Goal: Information Seeking & Learning: Learn about a topic

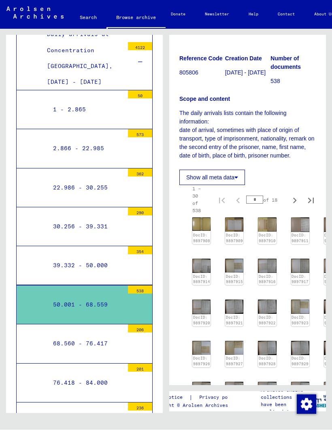
scroll to position [76, 0]
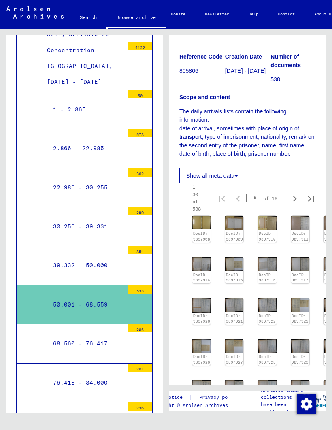
click at [120, 258] on div "39.332 - 50.000" at bounding box center [85, 266] width 77 height 16
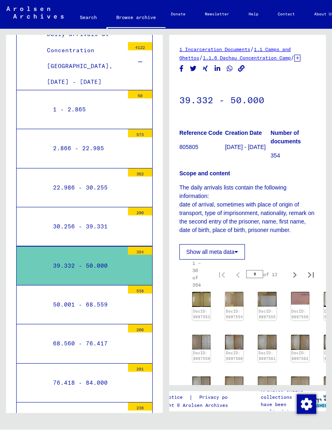
click at [109, 297] on div "50.001 - 68.559" at bounding box center [85, 305] width 77 height 16
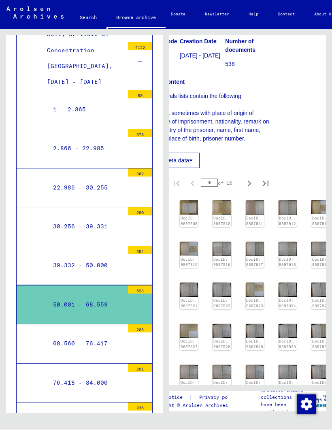
scroll to position [92, 45]
click at [257, 215] on img at bounding box center [254, 207] width 19 height 15
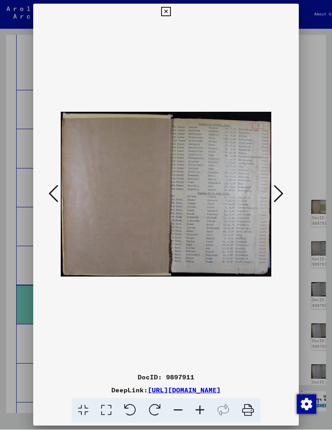
click at [291, 21] on div at bounding box center [166, 194] width 266 height 349
click at [170, 12] on icon at bounding box center [165, 12] width 9 height 10
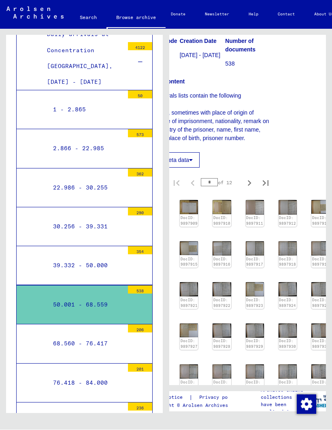
click at [251, 189] on icon "Next page" at bounding box center [249, 183] width 11 height 11
type input "*"
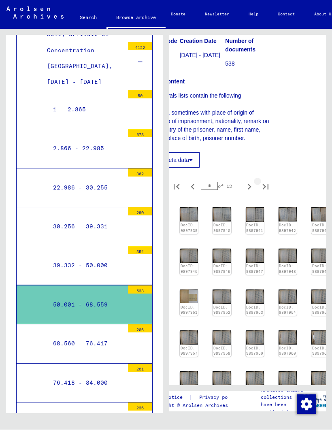
click at [269, 193] on icon "Last page" at bounding box center [265, 186] width 11 height 11
type input "**"
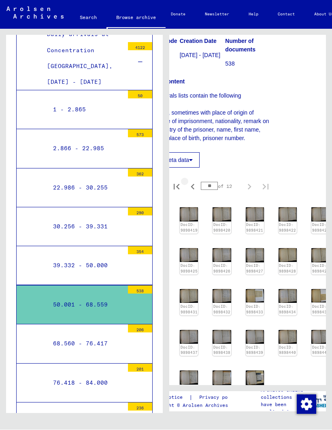
click at [195, 193] on icon "Previous page" at bounding box center [192, 186] width 11 height 11
type input "**"
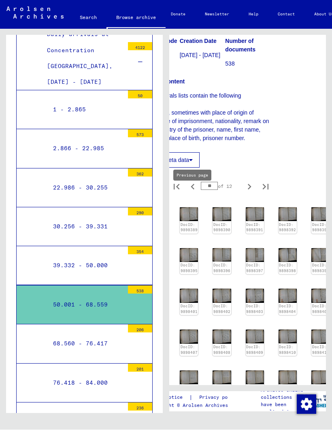
click at [191, 193] on icon "Previous page" at bounding box center [192, 186] width 11 height 11
type input "**"
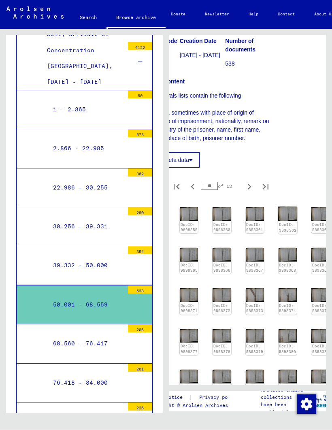
click at [286, 223] on link "DocID: 9898362" at bounding box center [287, 228] width 18 height 11
click at [194, 193] on icon "Previous page" at bounding box center [192, 186] width 11 height 11
type input "**"
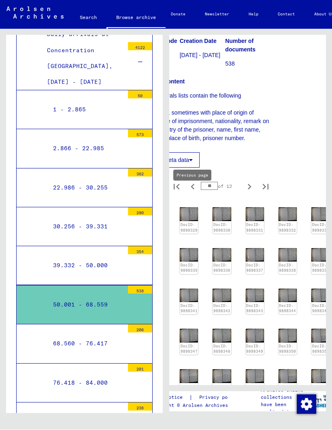
click at [191, 193] on icon "Previous page" at bounding box center [192, 186] width 11 height 11
type input "**"
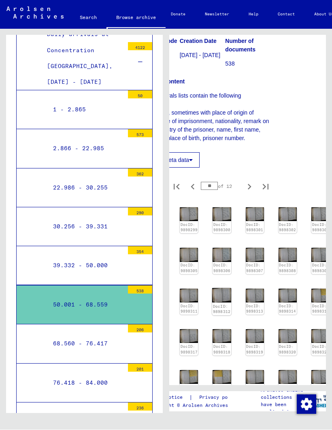
click at [222, 304] on link "DocID: 9898312" at bounding box center [222, 309] width 18 height 11
click at [253, 193] on icon "Next page" at bounding box center [249, 186] width 11 height 11
type input "**"
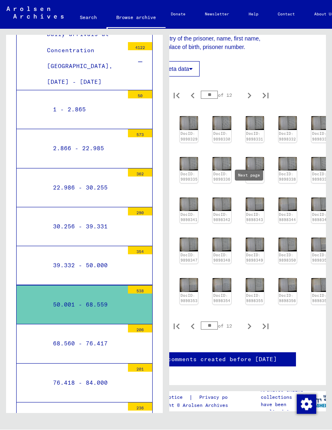
scroll to position [183, 45]
click at [283, 293] on link "DocID: 9898356" at bounding box center [287, 298] width 18 height 11
click at [320, 292] on img at bounding box center [320, 285] width 19 height 14
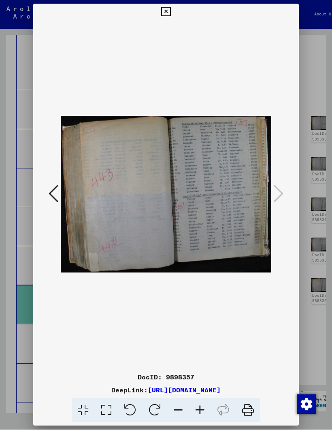
click at [204, 187] on img at bounding box center [166, 194] width 210 height 349
click at [201, 188] on img at bounding box center [166, 194] width 210 height 349
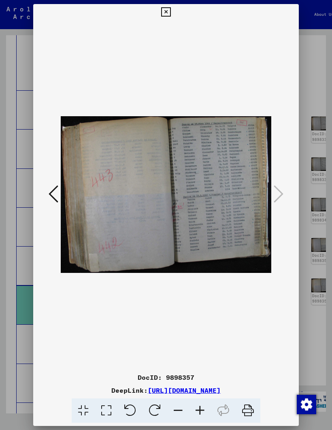
click at [170, 10] on icon at bounding box center [165, 12] width 9 height 10
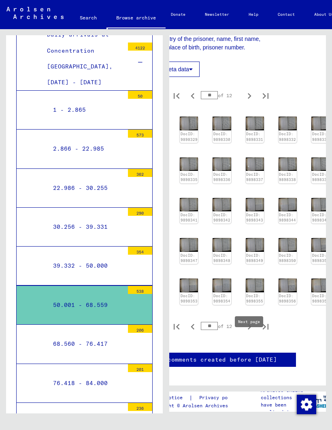
click at [250, 329] on icon "Next page" at bounding box center [250, 327] width 4 height 6
type input "**"
click at [192, 131] on img at bounding box center [188, 123] width 19 height 15
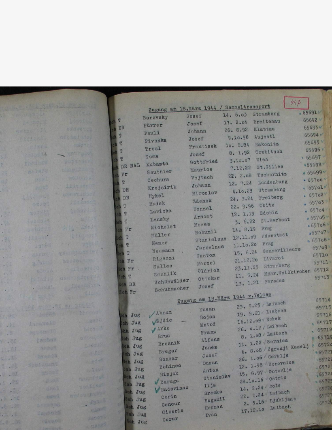
click at [274, 184] on icon at bounding box center [279, 193] width 10 height 19
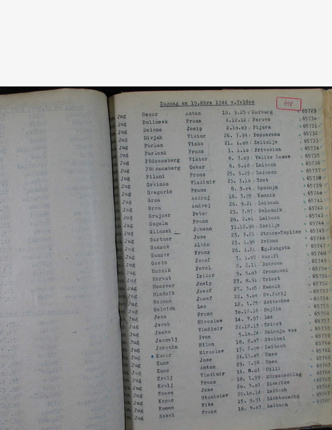
click at [274, 184] on icon at bounding box center [279, 193] width 10 height 19
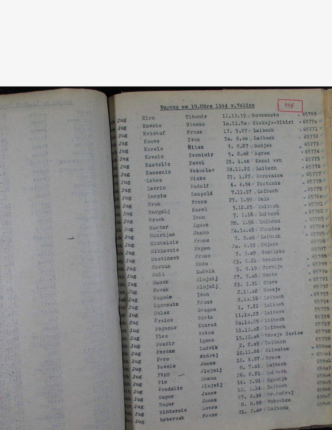
click at [274, 184] on icon at bounding box center [279, 193] width 10 height 19
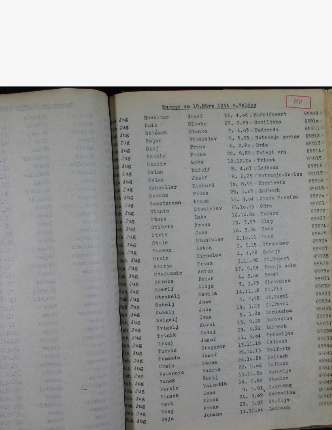
click at [274, 184] on icon at bounding box center [279, 193] width 10 height 19
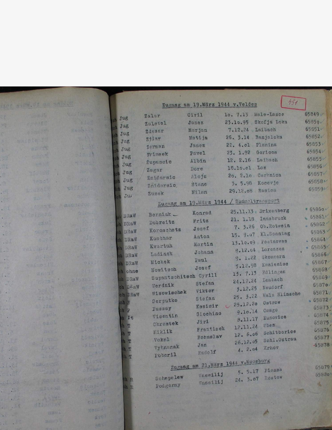
click at [274, 184] on icon at bounding box center [279, 193] width 10 height 19
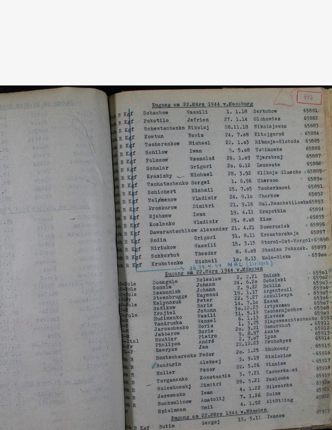
click at [274, 184] on icon at bounding box center [279, 193] width 10 height 19
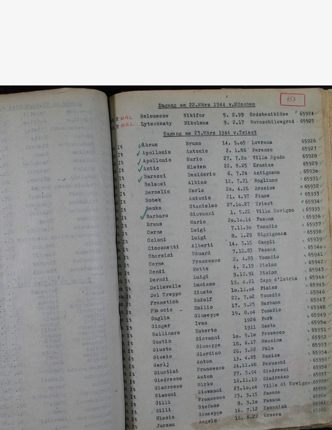
click at [274, 184] on icon at bounding box center [279, 193] width 10 height 19
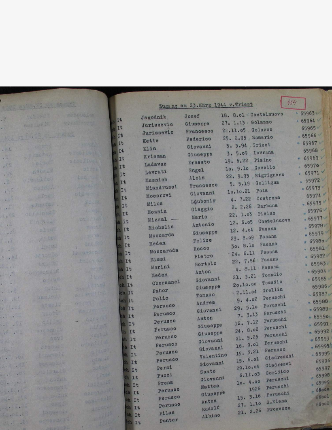
click at [274, 184] on icon at bounding box center [279, 193] width 10 height 19
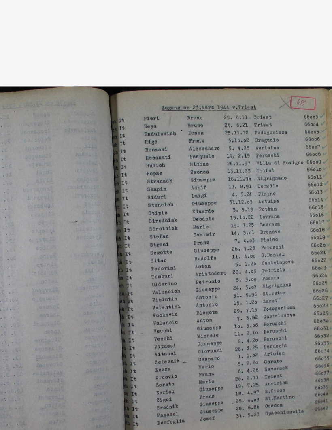
click at [271, 183] on button at bounding box center [278, 194] width 15 height 23
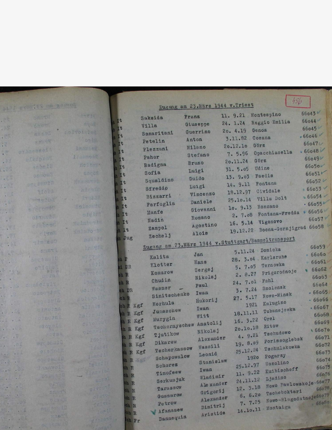
click at [271, 183] on button at bounding box center [278, 194] width 15 height 23
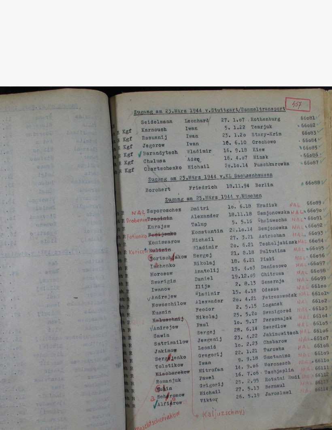
click at [271, 183] on button at bounding box center [278, 194] width 15 height 23
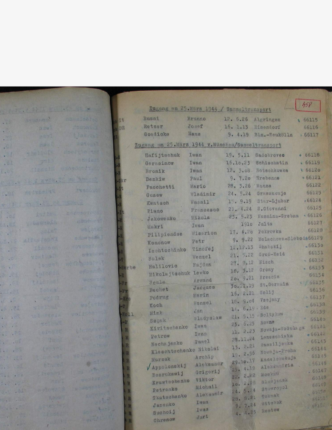
click at [274, 184] on icon at bounding box center [279, 193] width 10 height 19
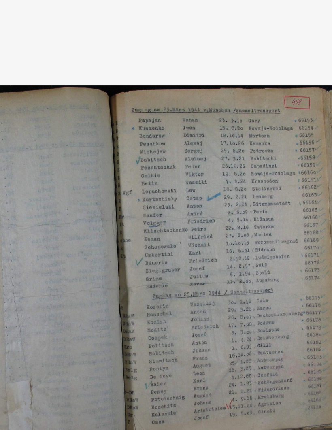
click at [274, 184] on icon at bounding box center [279, 193] width 10 height 19
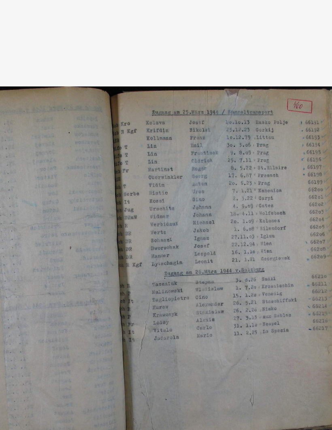
click at [271, 183] on button at bounding box center [278, 194] width 15 height 23
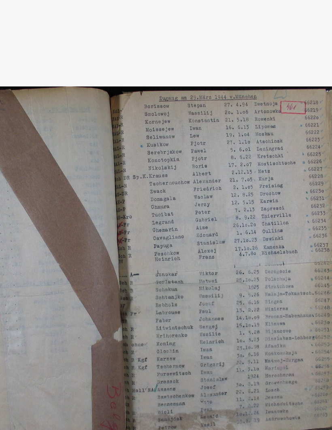
click at [271, 183] on button at bounding box center [278, 194] width 15 height 23
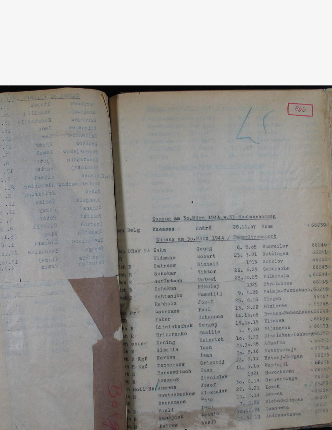
click at [271, 183] on button at bounding box center [278, 194] width 15 height 23
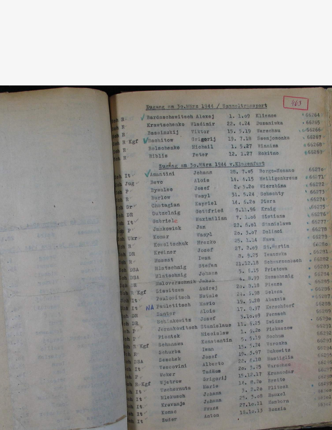
click at [271, 183] on button at bounding box center [278, 194] width 15 height 23
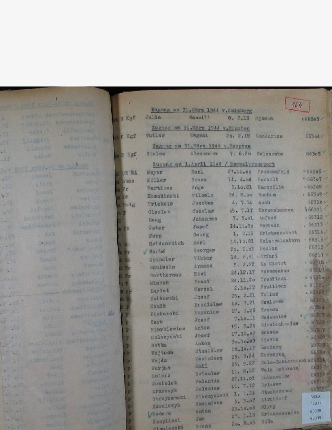
click at [271, 183] on button at bounding box center [278, 194] width 15 height 23
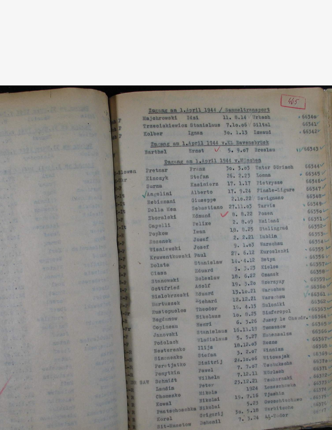
click at [274, 184] on icon at bounding box center [279, 193] width 10 height 19
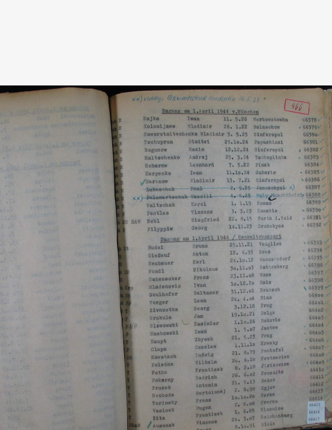
click at [274, 184] on icon at bounding box center [279, 193] width 10 height 19
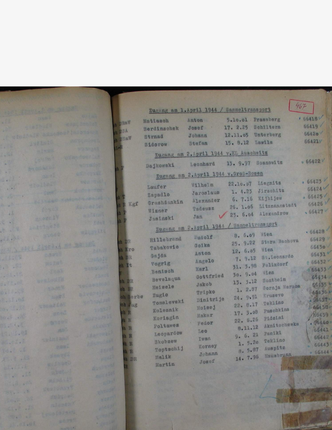
click at [274, 184] on icon at bounding box center [279, 193] width 10 height 19
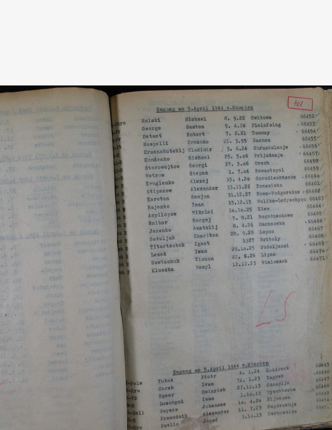
click at [274, 184] on icon at bounding box center [279, 193] width 10 height 19
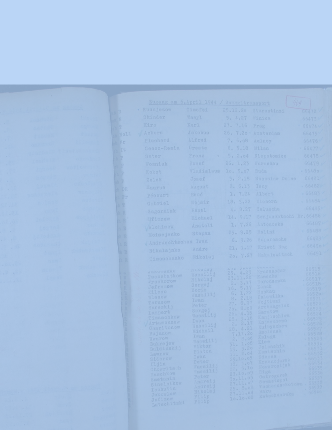
click at [129, 69] on div at bounding box center [166, 194] width 266 height 349
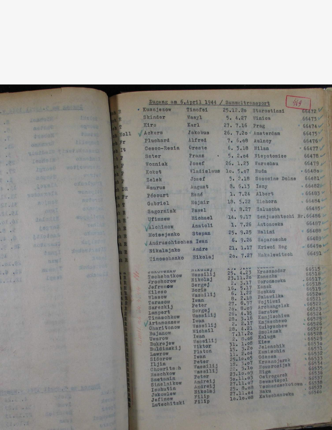
click at [274, 184] on icon at bounding box center [279, 193] width 10 height 19
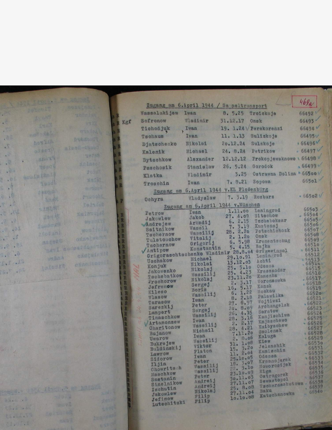
click at [274, 184] on icon at bounding box center [279, 193] width 10 height 19
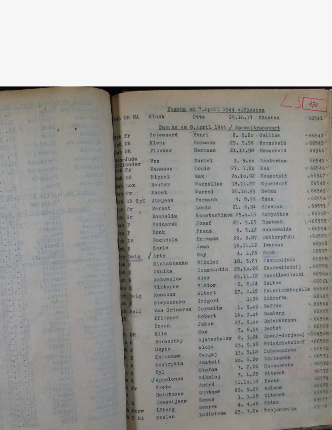
click at [271, 183] on button at bounding box center [278, 194] width 15 height 23
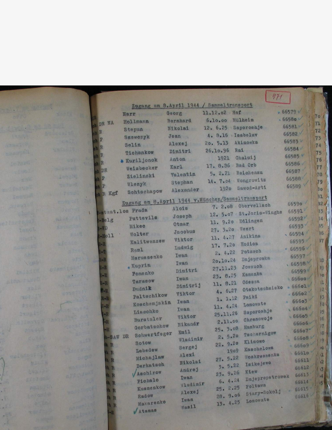
click at [274, 184] on icon at bounding box center [279, 193] width 10 height 19
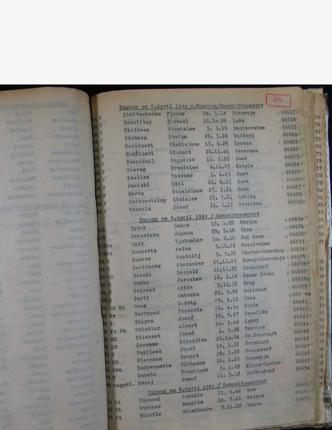
click at [274, 184] on icon at bounding box center [279, 193] width 10 height 19
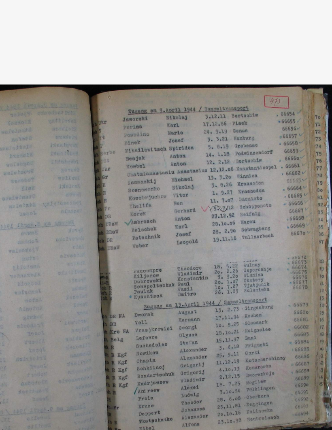
click at [274, 184] on icon at bounding box center [279, 193] width 10 height 19
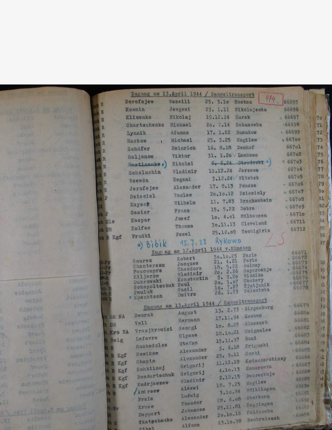
click at [274, 184] on icon at bounding box center [279, 193] width 10 height 19
